Goal: Navigation & Orientation: Find specific page/section

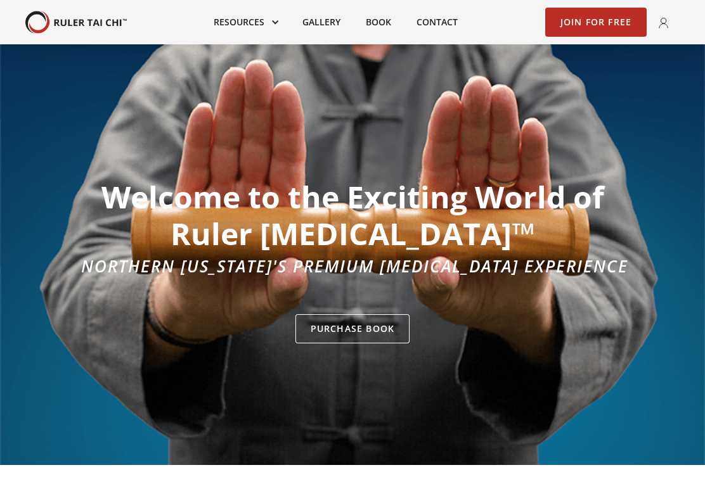
click at [275, 19] on link at bounding box center [245, 22] width 89 height 28
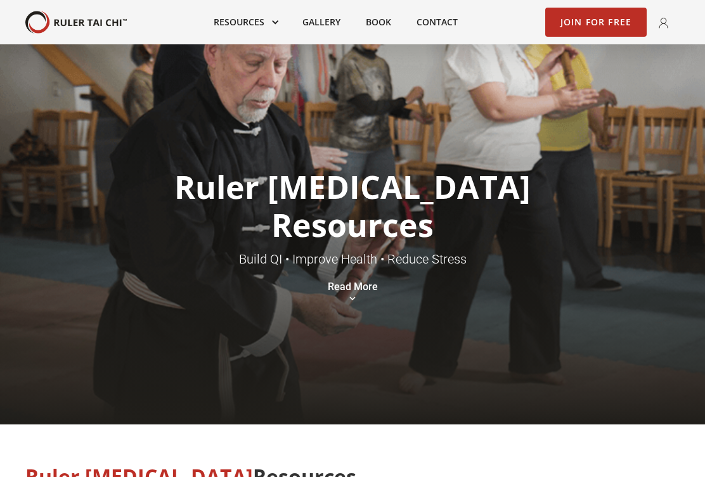
click at [283, 22] on link at bounding box center [245, 22] width 89 height 28
click at [266, 27] on link at bounding box center [245, 22] width 89 height 28
click at [275, 24] on link at bounding box center [245, 22] width 89 height 28
click at [285, 23] on link at bounding box center [245, 22] width 89 height 28
click at [282, 25] on link at bounding box center [245, 22] width 89 height 28
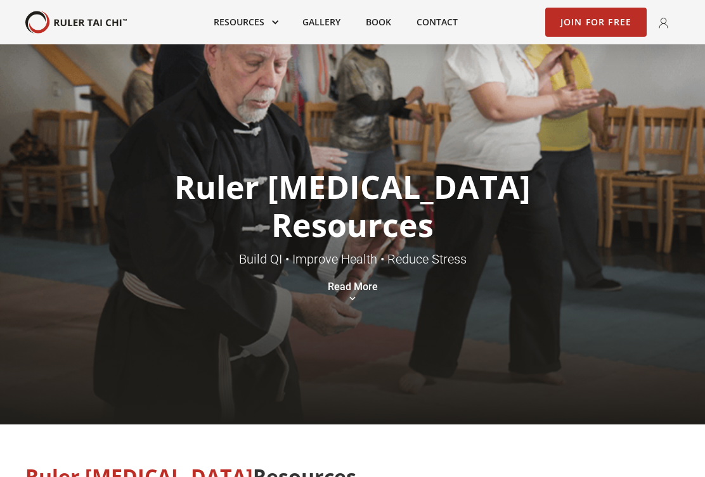
click at [328, 25] on link "Gallery" at bounding box center [321, 22] width 63 height 28
click at [283, 24] on link at bounding box center [245, 22] width 89 height 28
click at [278, 26] on link at bounding box center [245, 22] width 89 height 28
click at [283, 20] on link at bounding box center [245, 22] width 89 height 28
click at [283, 24] on link at bounding box center [245, 22] width 89 height 28
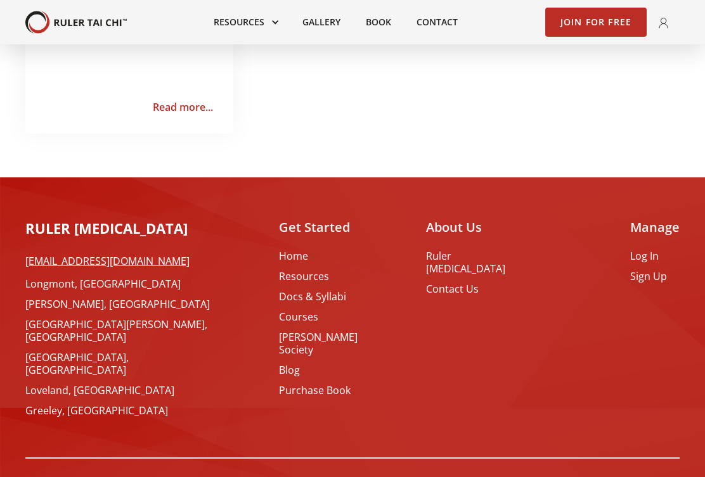
scroll to position [1206, 0]
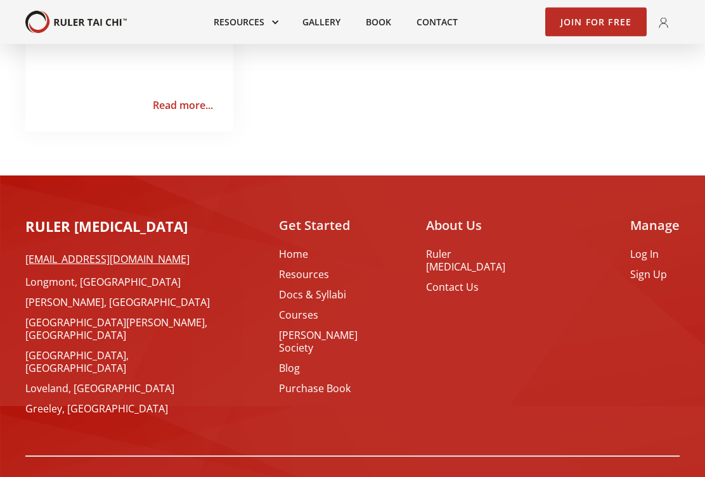
click at [328, 320] on link "Courses" at bounding box center [332, 315] width 107 height 13
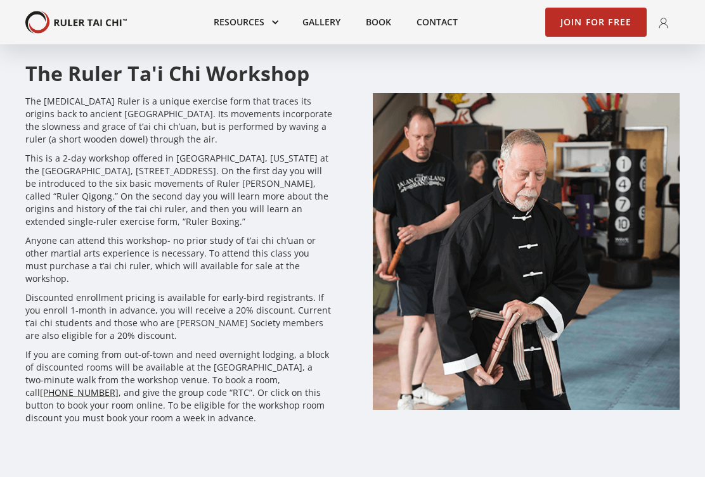
scroll to position [3534, 0]
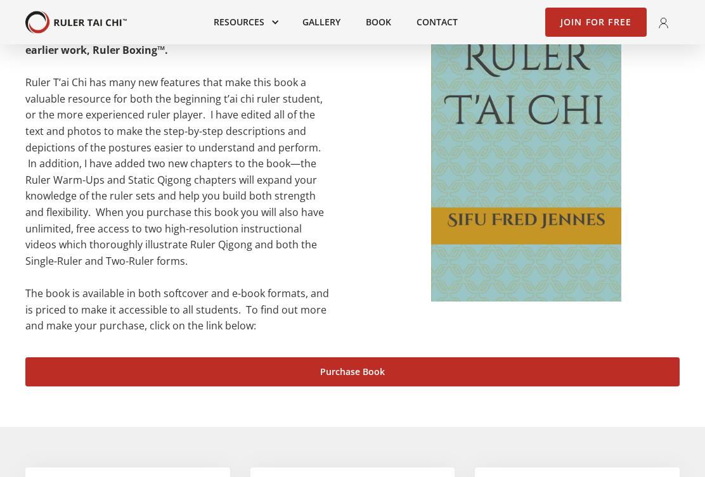
scroll to position [529, 0]
